Goal: Task Accomplishment & Management: Use online tool/utility

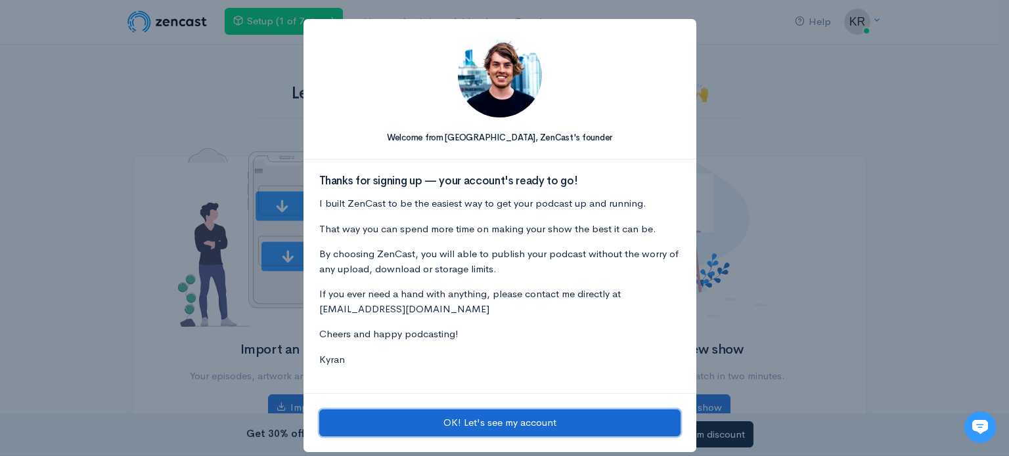
click at [523, 425] on button "OK! Let's see my account" at bounding box center [499, 423] width 361 height 27
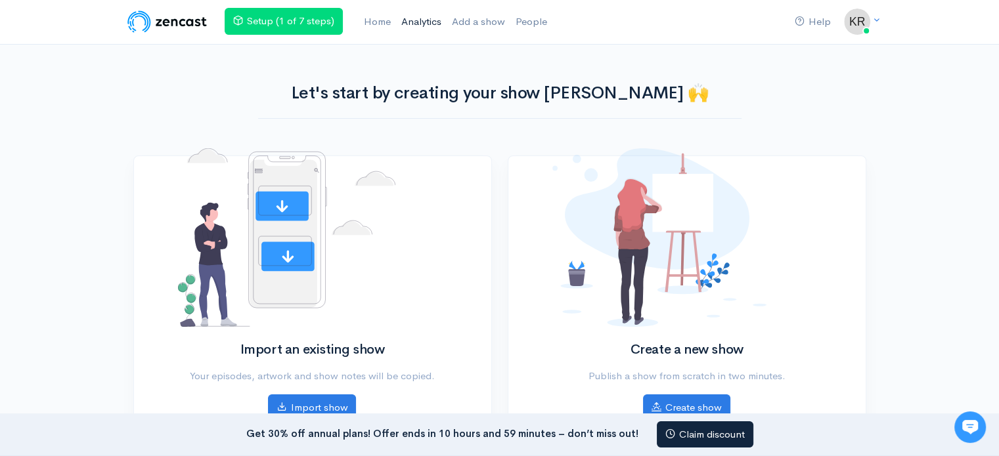
click at [418, 27] on link "Analytics" at bounding box center [421, 22] width 51 height 28
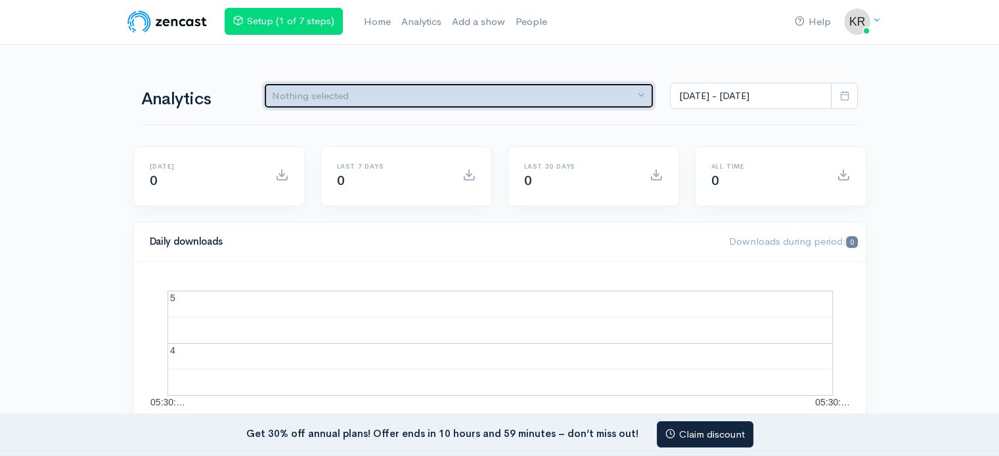
click at [328, 98] on div "Nothing selected" at bounding box center [453, 96] width 362 height 15
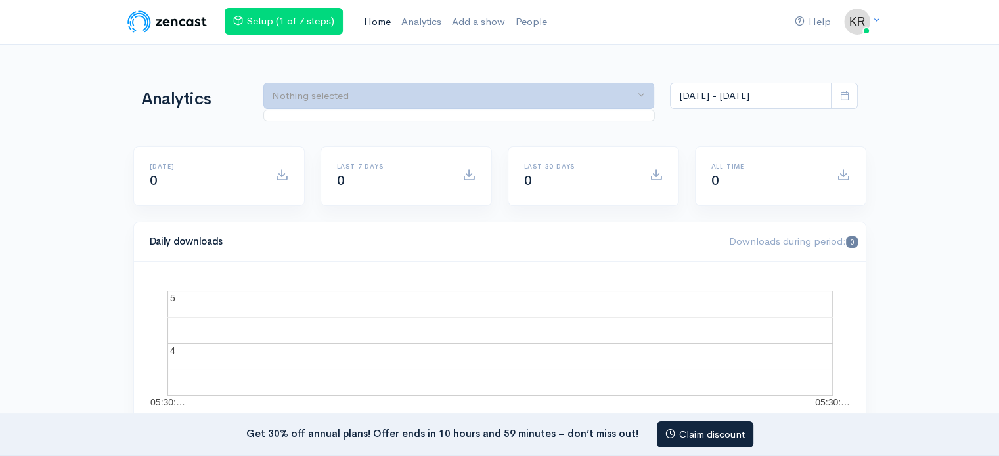
click at [374, 23] on link "Home" at bounding box center [377, 22] width 37 height 28
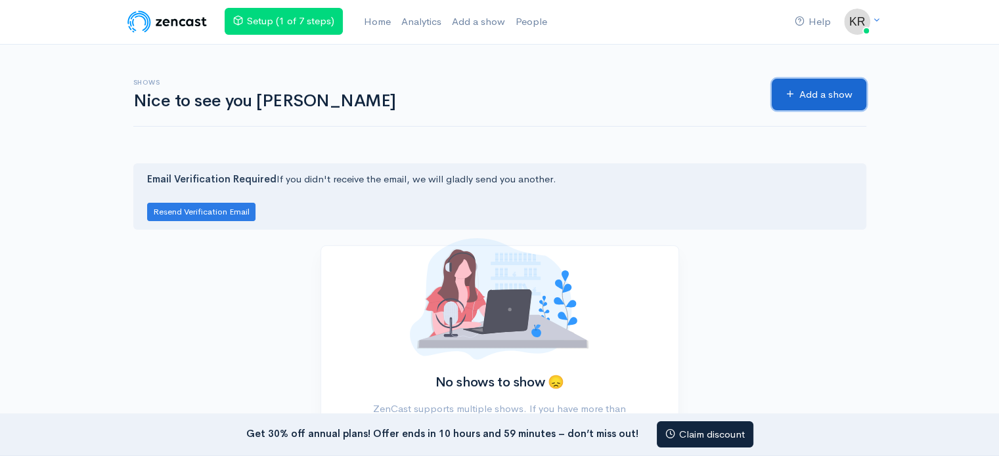
click at [819, 93] on link "Add a show" at bounding box center [819, 95] width 95 height 32
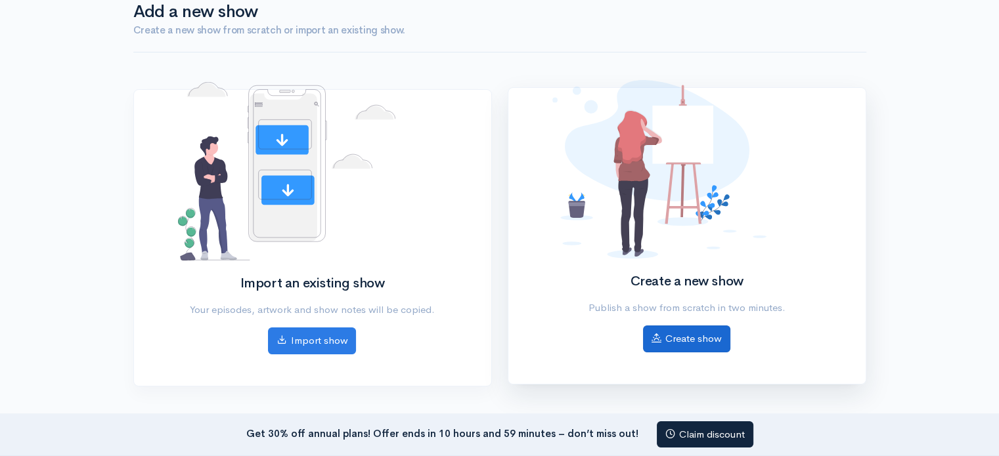
scroll to position [131, 0]
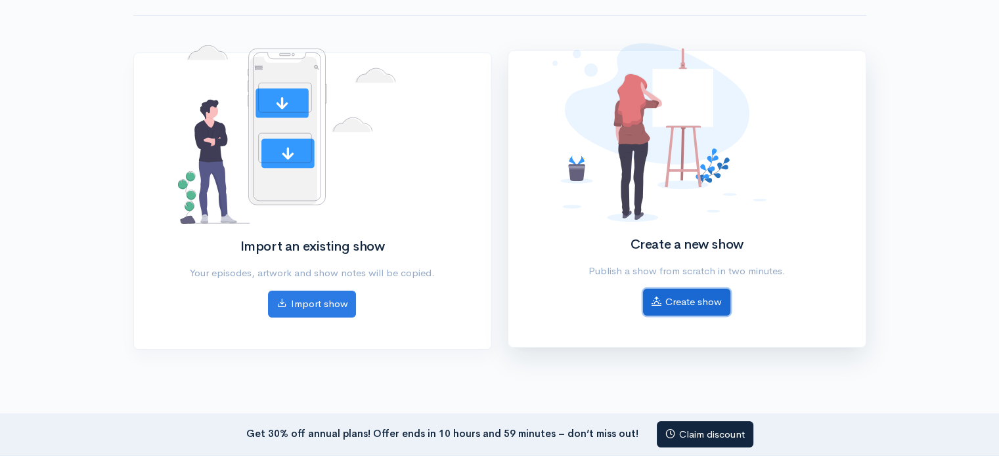
click at [681, 305] on link "Create show" at bounding box center [686, 302] width 87 height 27
